Goal: Information Seeking & Learning: Check status

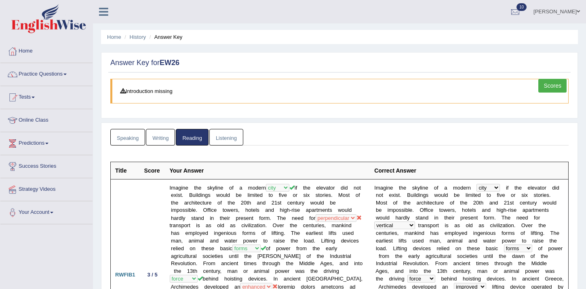
click at [232, 137] on link "Listening" at bounding box center [226, 137] width 34 height 17
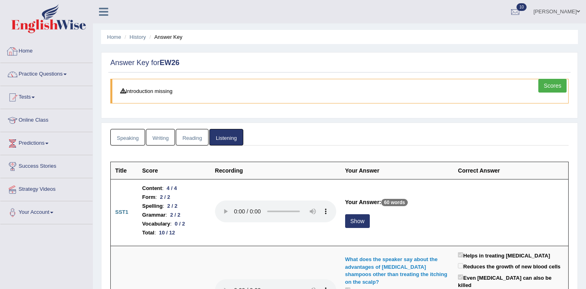
click at [31, 48] on link "Home" at bounding box center [46, 50] width 92 height 20
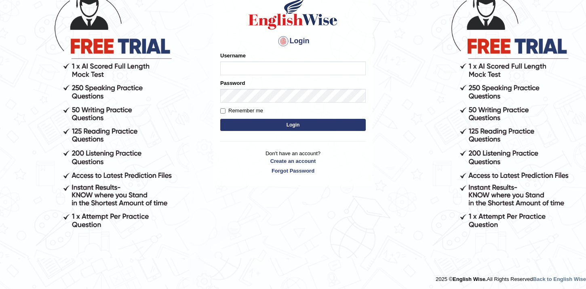
scroll to position [73, 0]
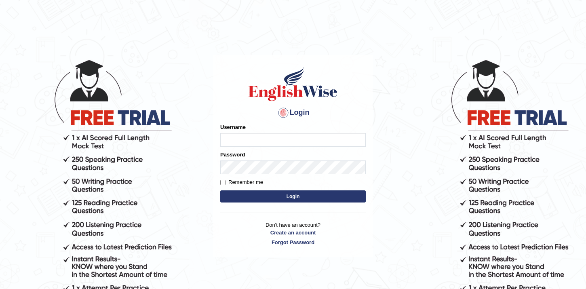
click at [246, 137] on input "Username" at bounding box center [293, 140] width 146 height 14
type input "hamnarashid"
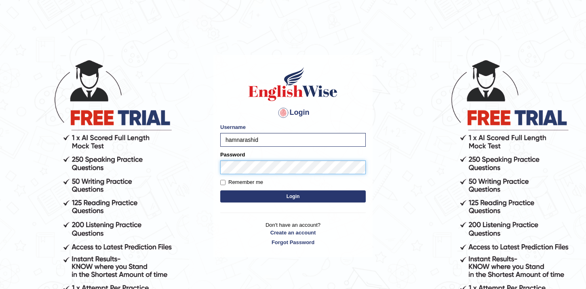
click at [220, 190] on button "Login" at bounding box center [293, 196] width 146 height 12
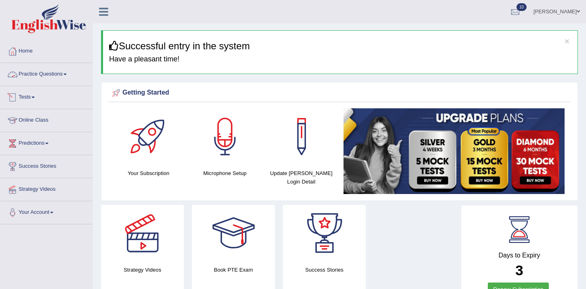
click at [18, 93] on div at bounding box center [12, 97] width 12 height 12
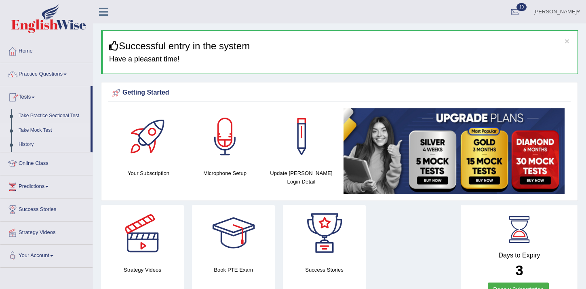
click at [37, 129] on link "Take Mock Test" at bounding box center [53, 130] width 76 height 15
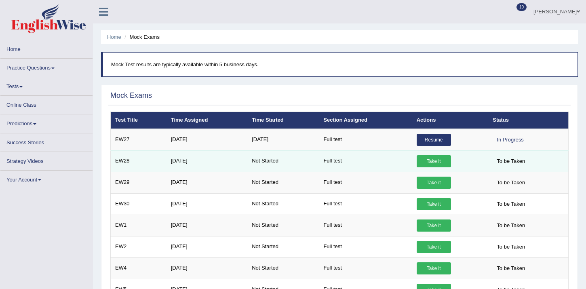
click at [443, 143] on link "Resume" at bounding box center [434, 140] width 34 height 12
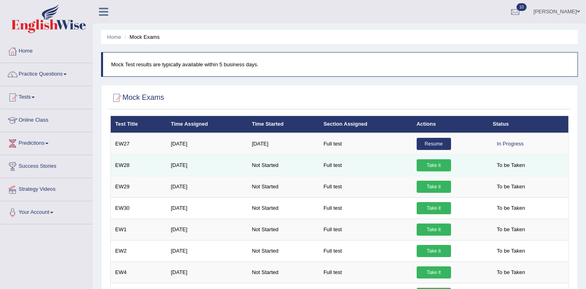
click at [443, 143] on link "Resume" at bounding box center [434, 144] width 34 height 12
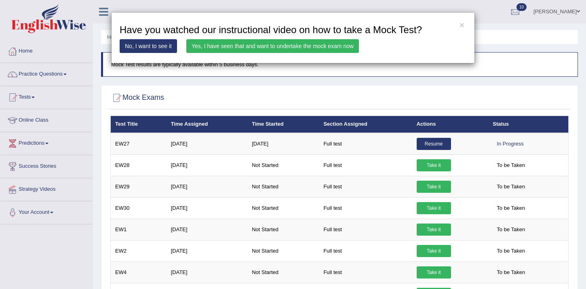
click at [294, 46] on link "Yes, I have seen that and want to undertake the mock exam now" at bounding box center [272, 46] width 173 height 14
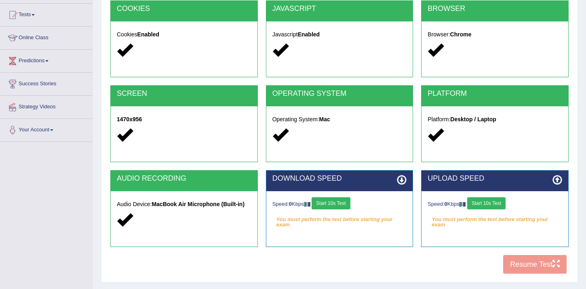
scroll to position [96, 0]
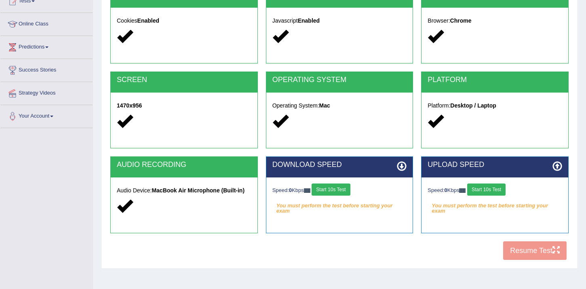
click at [326, 190] on button "Start 10s Test" at bounding box center [331, 190] width 38 height 12
click at [355, 188] on button "Start 10s Test" at bounding box center [337, 190] width 38 height 12
click at [499, 192] on button "Start 10s Test" at bounding box center [486, 190] width 38 height 12
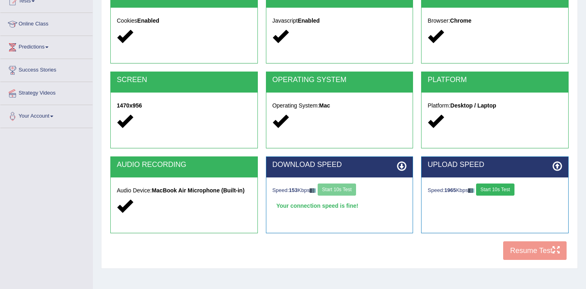
click at [500, 188] on button "Start 10s Test" at bounding box center [495, 190] width 38 height 12
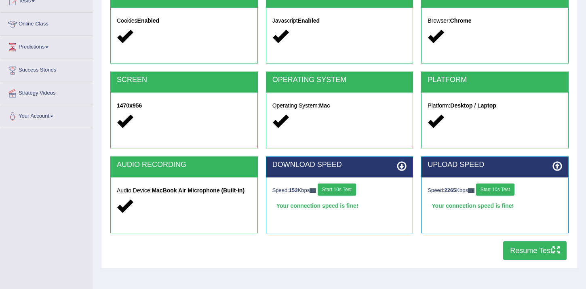
click at [516, 248] on button "Resume Test" at bounding box center [534, 250] width 63 height 19
click at [354, 192] on button "Start 10s Test" at bounding box center [337, 190] width 38 height 12
click at [534, 252] on button "Resume Test" at bounding box center [534, 250] width 63 height 19
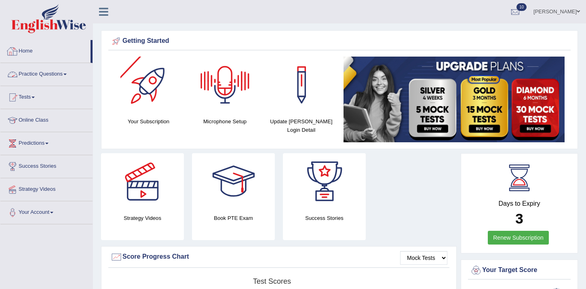
click at [32, 70] on link "Practice Questions" at bounding box center [46, 73] width 92 height 20
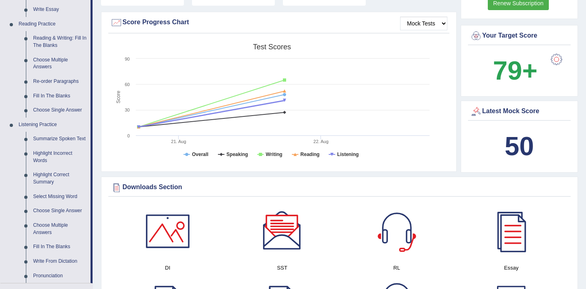
scroll to position [235, 0]
click at [524, 142] on b "50" at bounding box center [519, 146] width 29 height 30
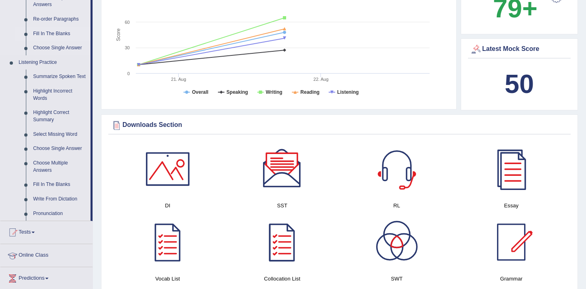
scroll to position [326, 0]
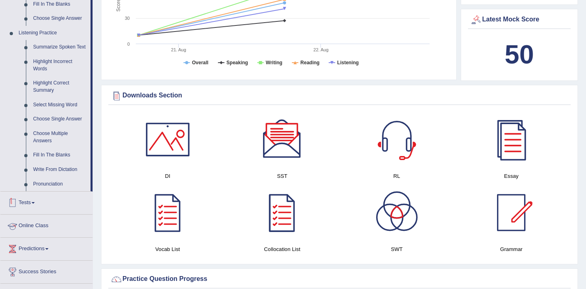
click at [26, 208] on link "Tests" at bounding box center [46, 202] width 92 height 20
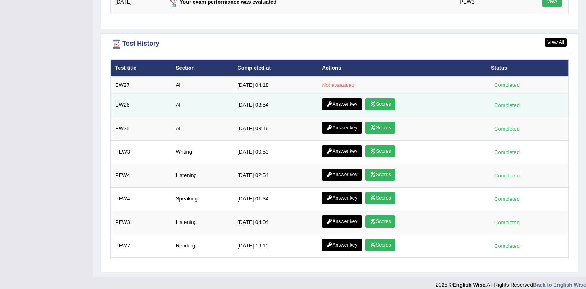
scroll to position [1096, 0]
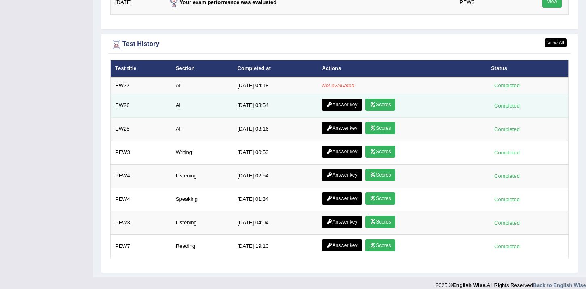
click at [380, 103] on link "Scores" at bounding box center [380, 105] width 30 height 12
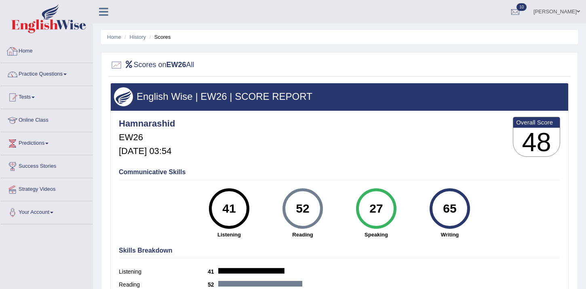
click at [28, 47] on link "Home" at bounding box center [46, 50] width 92 height 20
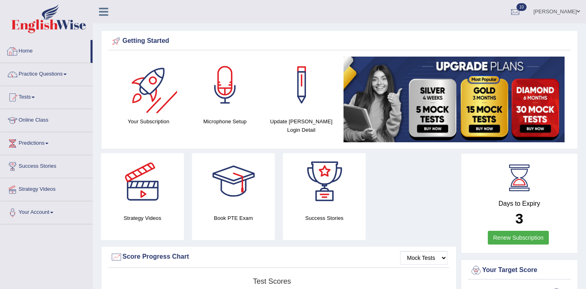
click at [42, 47] on link "Home" at bounding box center [45, 50] width 90 height 20
click at [30, 51] on link "Home" at bounding box center [45, 50] width 90 height 20
click at [505, 0] on ul "[PERSON_NAME] Toggle navigation Username: hamnarashid Access Type: Online Subsc…" at bounding box center [413, 11] width 345 height 23
click at [517, 11] on div at bounding box center [515, 12] width 12 height 12
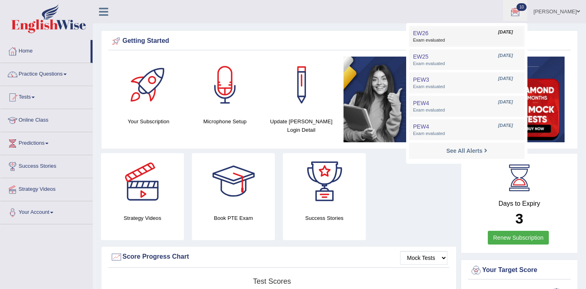
click at [468, 35] on link "EW26 Aug 22, 2025 Exam evaluated" at bounding box center [467, 36] width 112 height 17
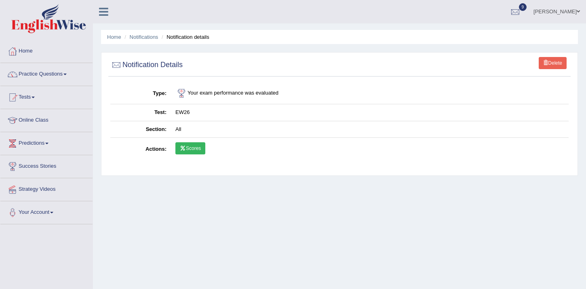
click at [193, 149] on link "Scores" at bounding box center [190, 148] width 30 height 12
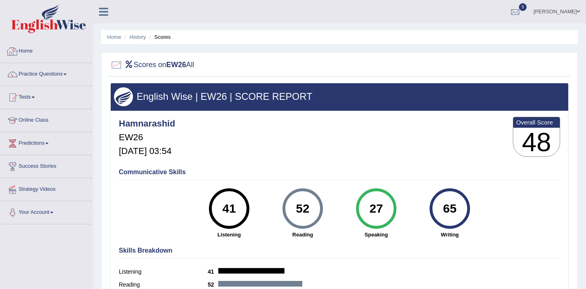
click at [23, 46] on link "Home" at bounding box center [46, 50] width 92 height 20
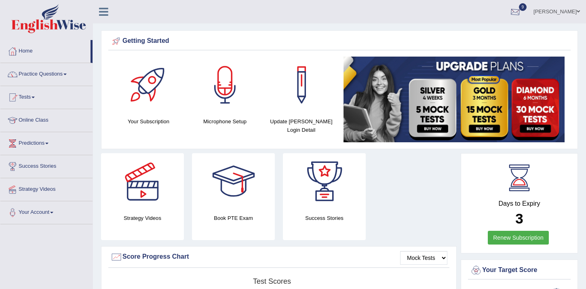
click at [518, 13] on div at bounding box center [515, 12] width 12 height 12
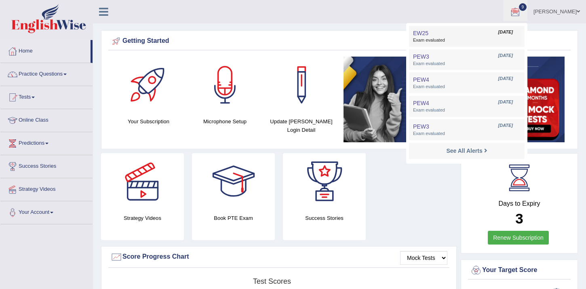
click at [457, 39] on span "Exam evaluated" at bounding box center [467, 40] width 108 height 6
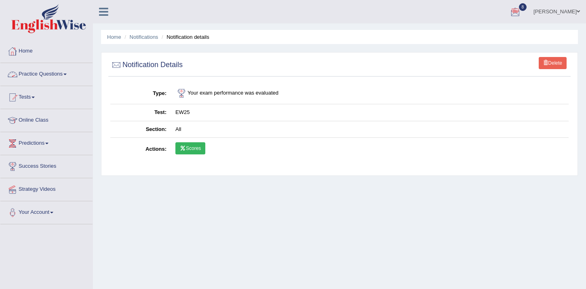
click at [186, 151] on link "Scores" at bounding box center [190, 148] width 30 height 12
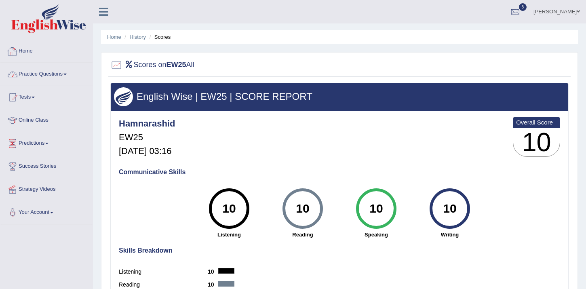
click at [25, 57] on link "Home" at bounding box center [46, 50] width 92 height 20
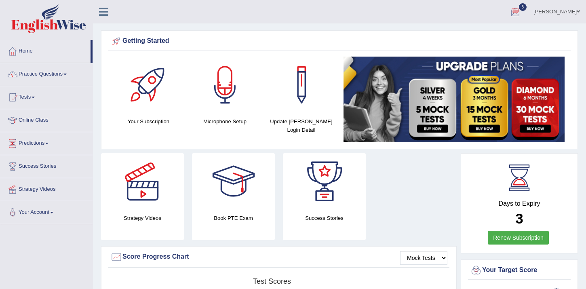
click at [527, 9] on span "8" at bounding box center [523, 7] width 8 height 8
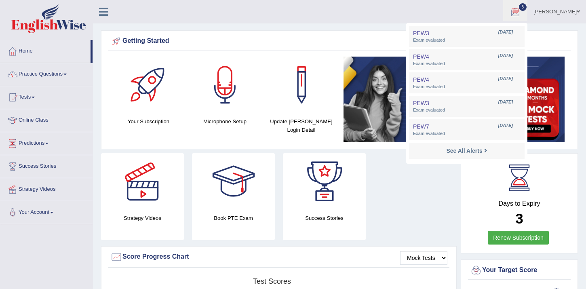
click at [528, 23] on ul "PEW3 [DATE] Exam evaluated PEW4 [DATE] Exam evaluated PEW4 [DATE] PEW3 PEW7" at bounding box center [466, 93] width 121 height 141
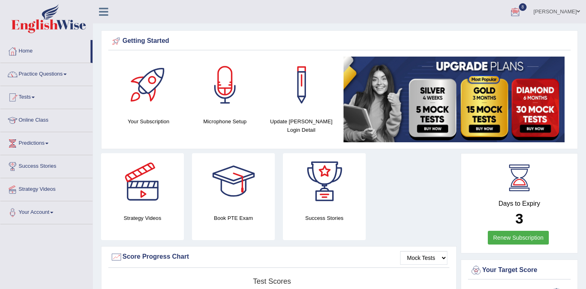
click at [522, 8] on div at bounding box center [515, 12] width 12 height 12
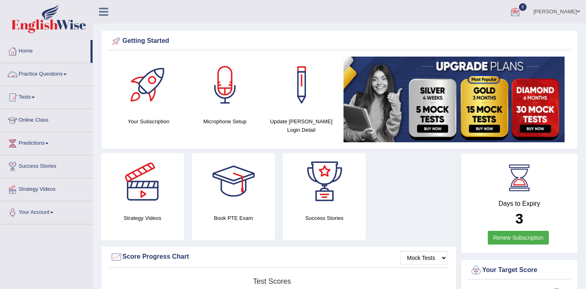
click at [32, 73] on link "Practice Questions" at bounding box center [46, 73] width 92 height 20
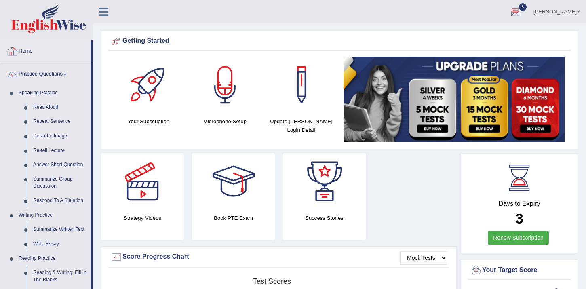
click at [26, 54] on link "Home" at bounding box center [45, 50] width 90 height 20
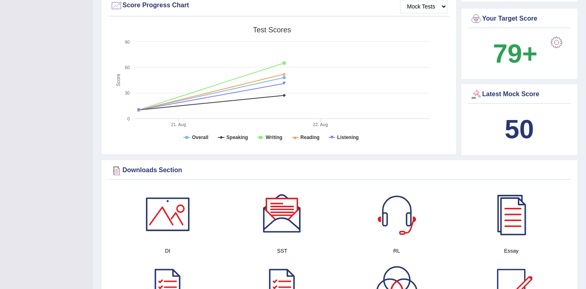
scroll to position [243, 0]
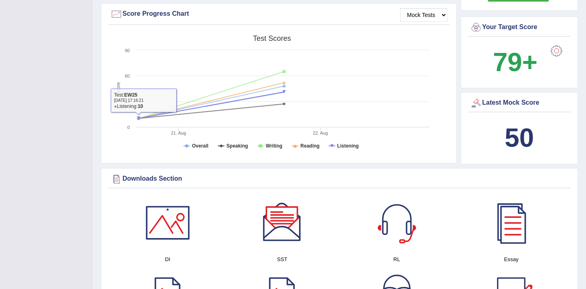
click at [152, 13] on div "Score Progress Chart" at bounding box center [278, 14] width 337 height 12
click at [406, 17] on select "Mock Tests" at bounding box center [423, 15] width 47 height 14
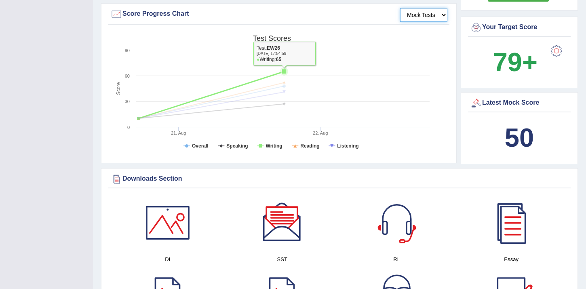
click at [397, 63] on rect at bounding box center [271, 93] width 323 height 125
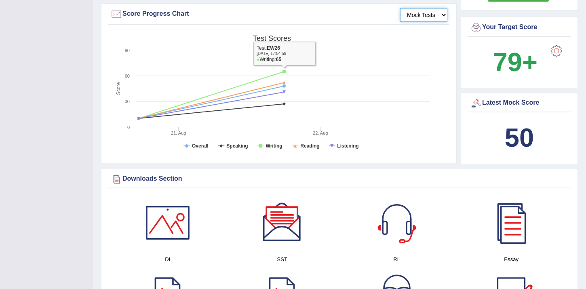
click at [374, 43] on rect at bounding box center [271, 93] width 323 height 125
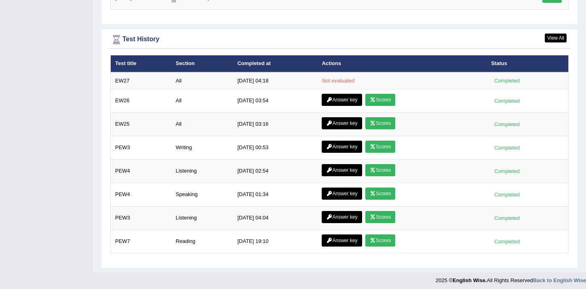
scroll to position [1105, 0]
